Goal: Task Accomplishment & Management: Use online tool/utility

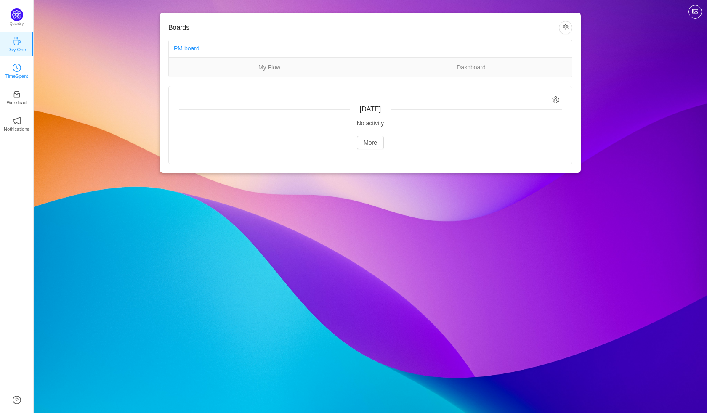
click at [13, 74] on p "TimeSpent" at bounding box center [16, 76] width 23 height 8
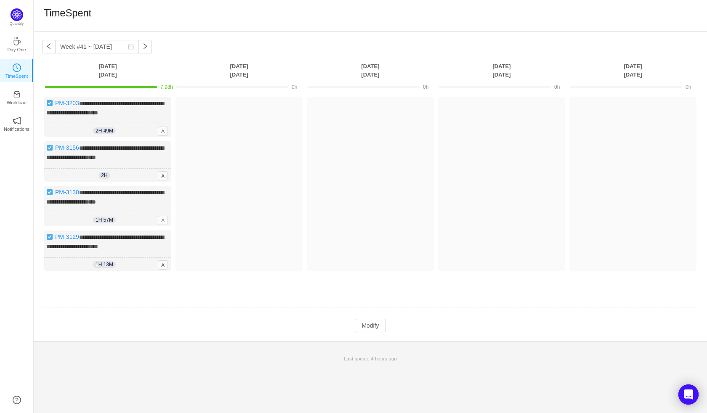
click at [387, 333] on td "Modify Cancel Submit" at bounding box center [370, 326] width 656 height 14
click at [372, 332] on button "Modify" at bounding box center [370, 325] width 31 height 13
click at [159, 269] on button "button" at bounding box center [158, 264] width 10 height 10
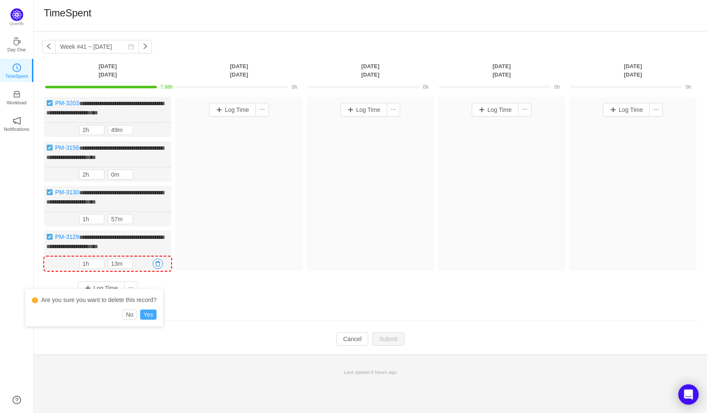
click at [149, 315] on button "Yes" at bounding box center [148, 315] width 16 height 10
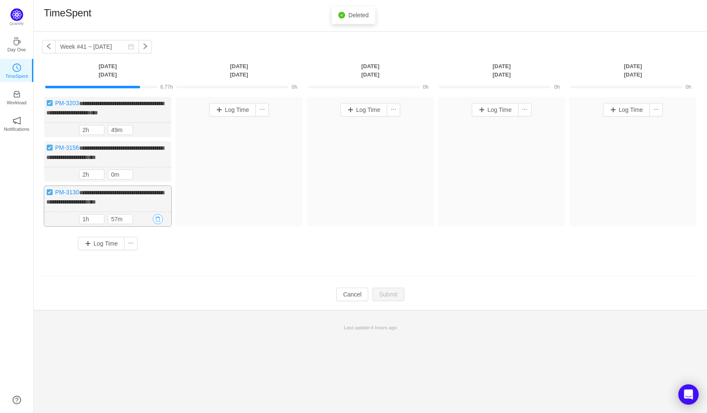
click at [159, 224] on button "button" at bounding box center [158, 219] width 10 height 10
click at [151, 274] on button "Yes" at bounding box center [148, 271] width 16 height 10
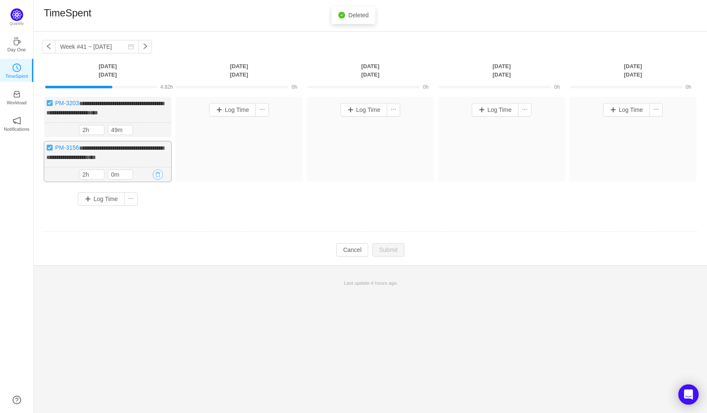
click at [157, 180] on button "button" at bounding box center [158, 175] width 10 height 10
click at [148, 229] on button "Yes" at bounding box center [148, 227] width 16 height 10
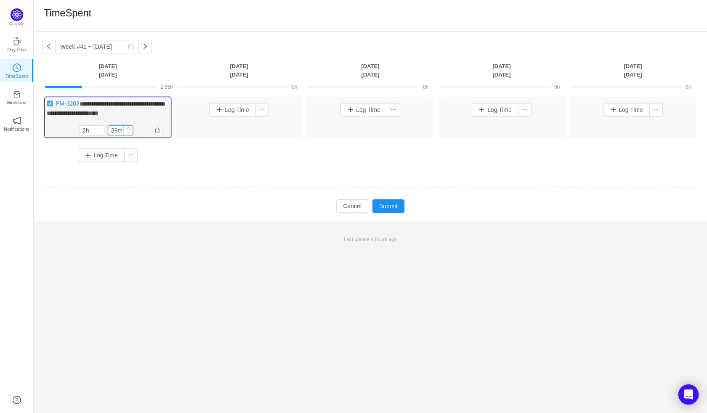
click at [127, 135] on div at bounding box center [127, 130] width 9 height 9
type input "49m"
click at [127, 129] on icon "icon: up" at bounding box center [128, 127] width 3 height 3
type input "3h"
click at [127, 130] on icon "icon: up" at bounding box center [128, 128] width 3 height 3
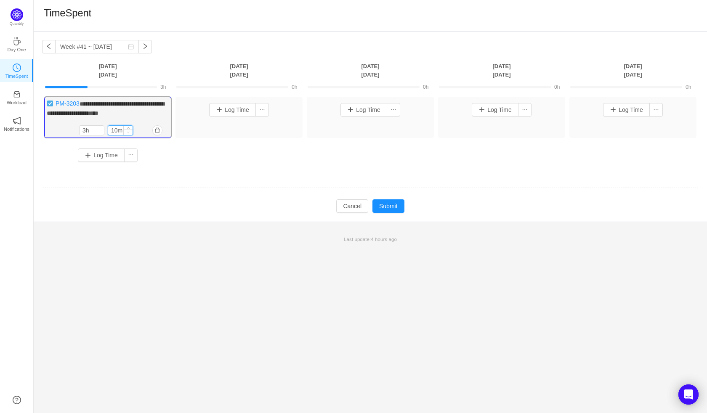
click at [127, 130] on icon "icon: up" at bounding box center [128, 128] width 3 height 3
click at [126, 135] on span "Decrease Value" at bounding box center [128, 132] width 9 height 5
type input "0m"
click at [126, 135] on span "Decrease Value" at bounding box center [128, 132] width 9 height 5
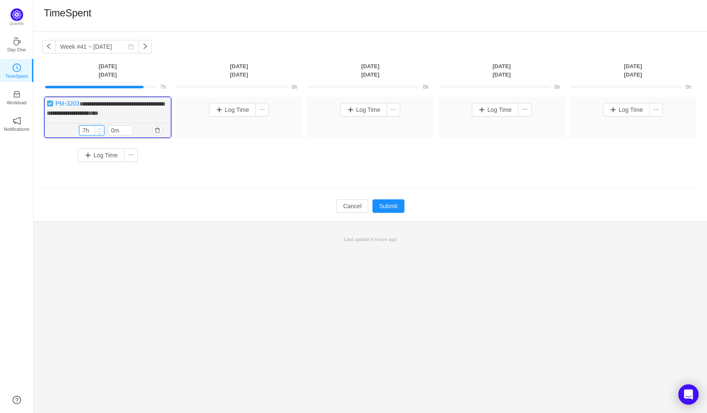
type input "8h"
click at [100, 130] on icon "icon: up" at bounding box center [99, 129] width 3 height 3
click at [386, 212] on button "Submit" at bounding box center [388, 205] width 32 height 13
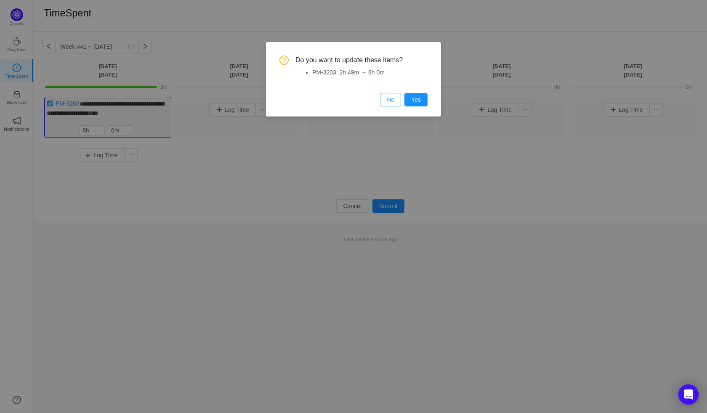
click at [389, 95] on button "No" at bounding box center [390, 99] width 21 height 13
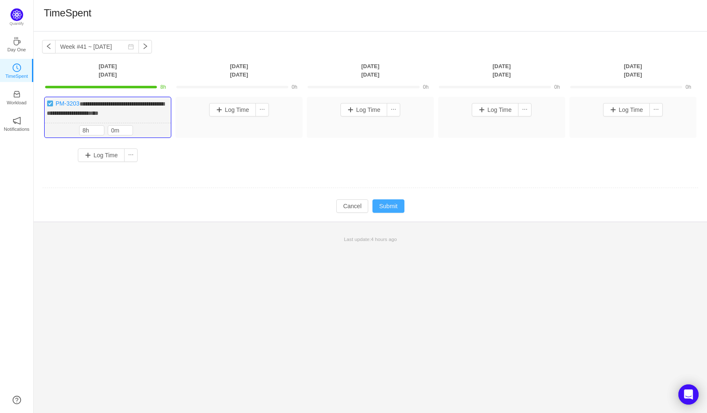
click at [394, 213] on button "Submit" at bounding box center [388, 205] width 32 height 13
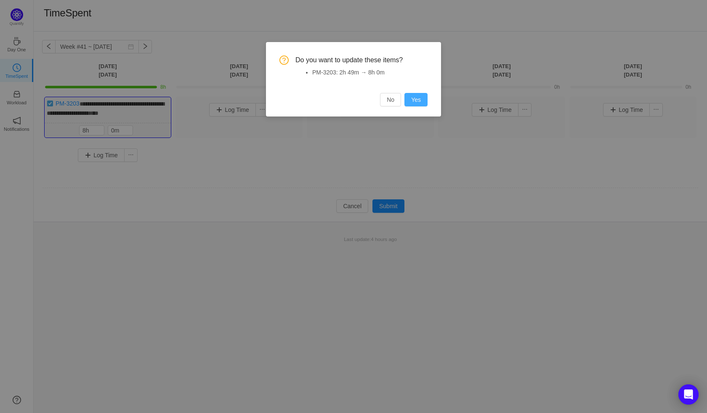
click at [412, 102] on button "Yes" at bounding box center [415, 99] width 23 height 13
